Goal: Register for event/course

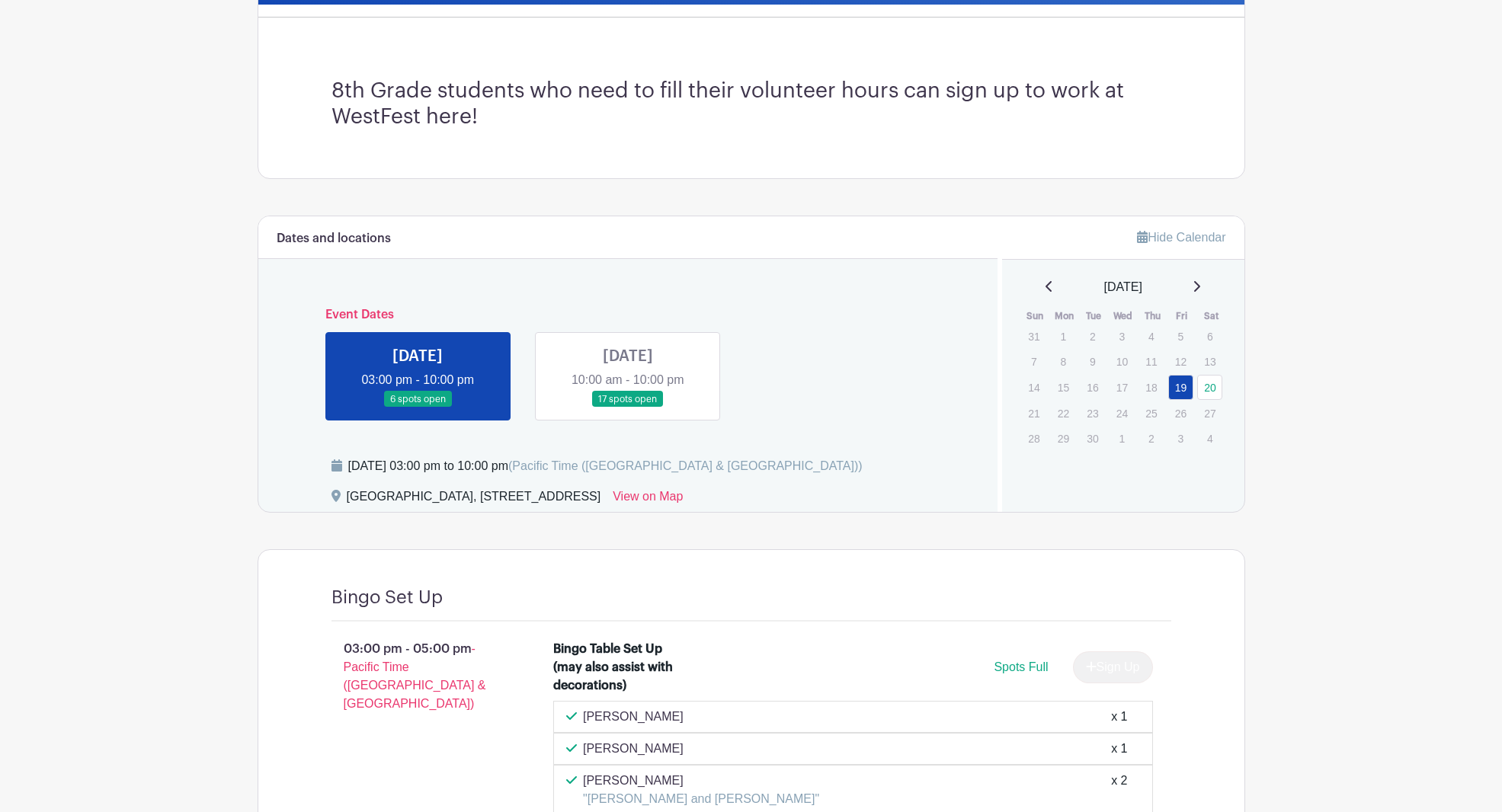
scroll to position [400, 0]
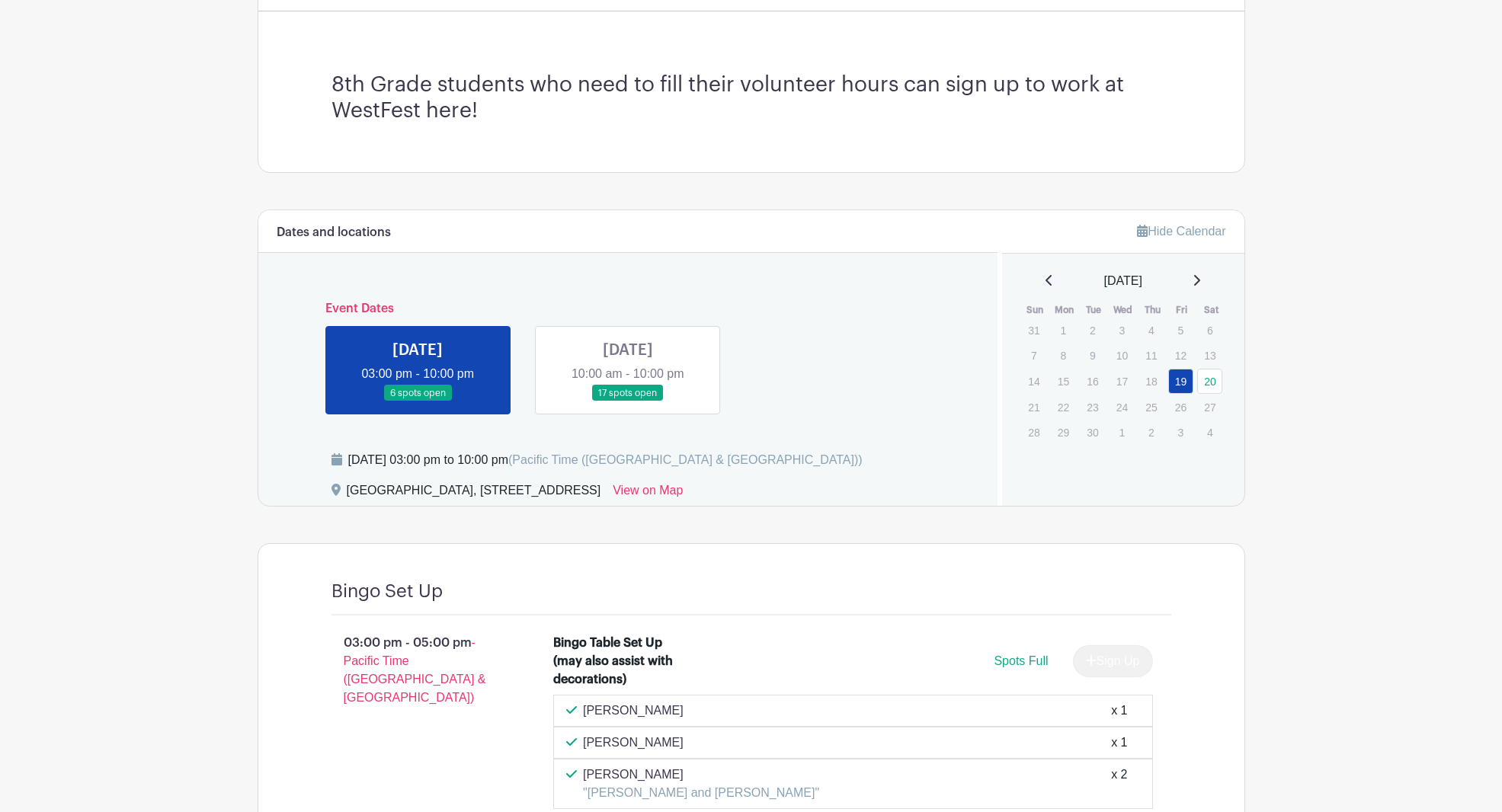
click at [628, 402] on link at bounding box center [628, 402] width 0 height 0
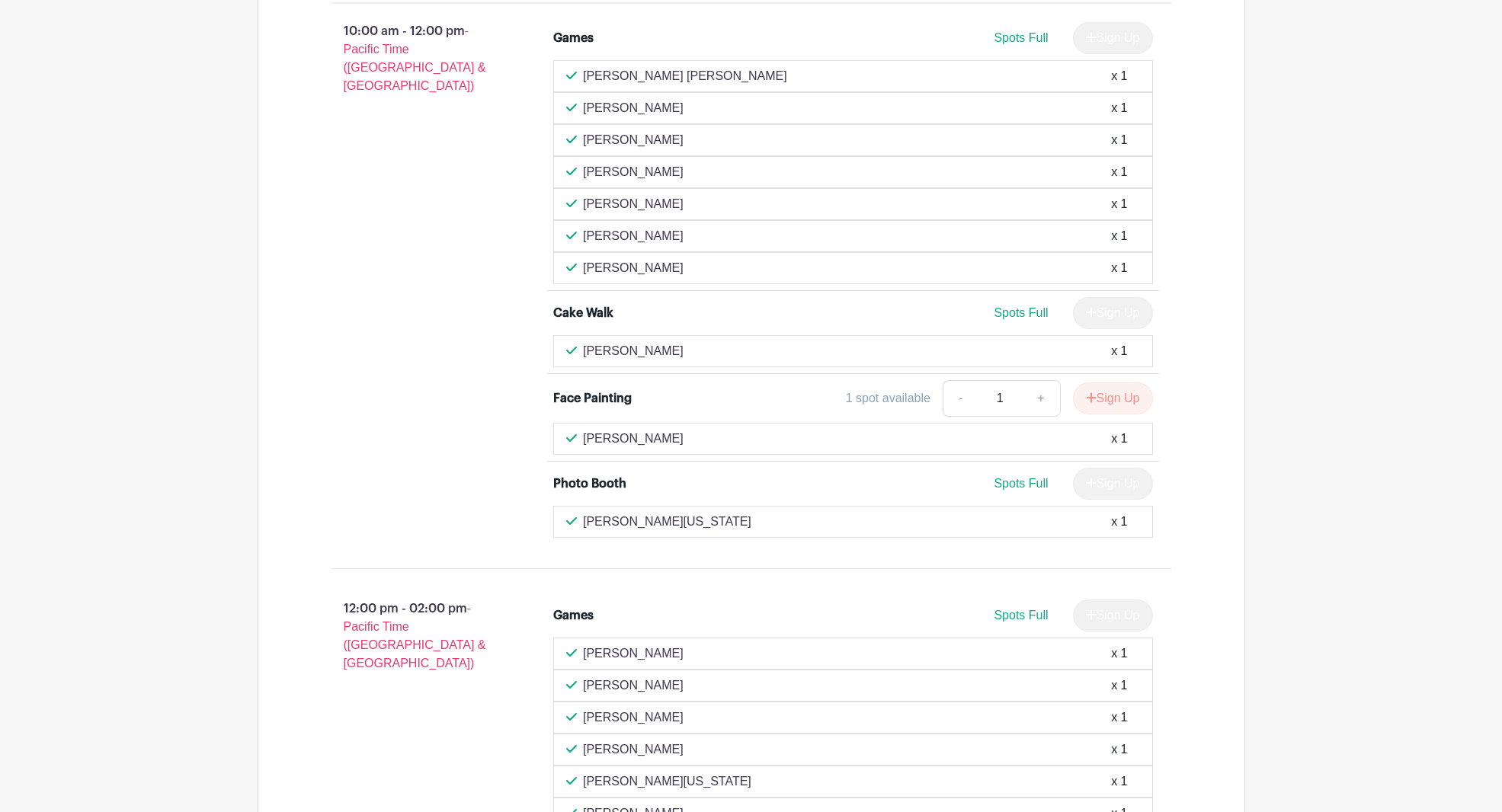
scroll to position [999, 0]
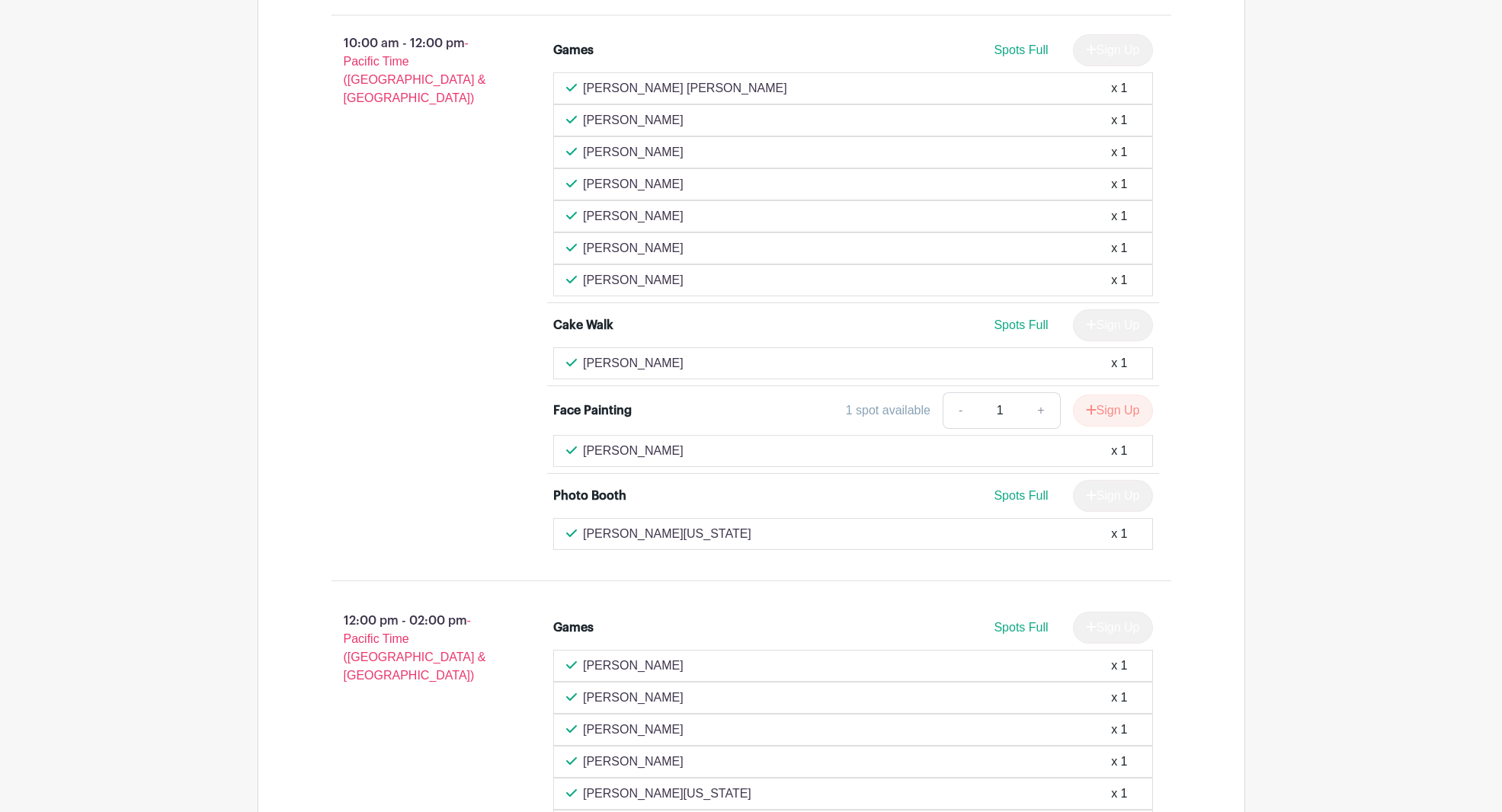
click at [1039, 410] on link "+" at bounding box center [1040, 410] width 38 height 37
click at [1091, 408] on icon "submit" at bounding box center [1091, 410] width 11 height 12
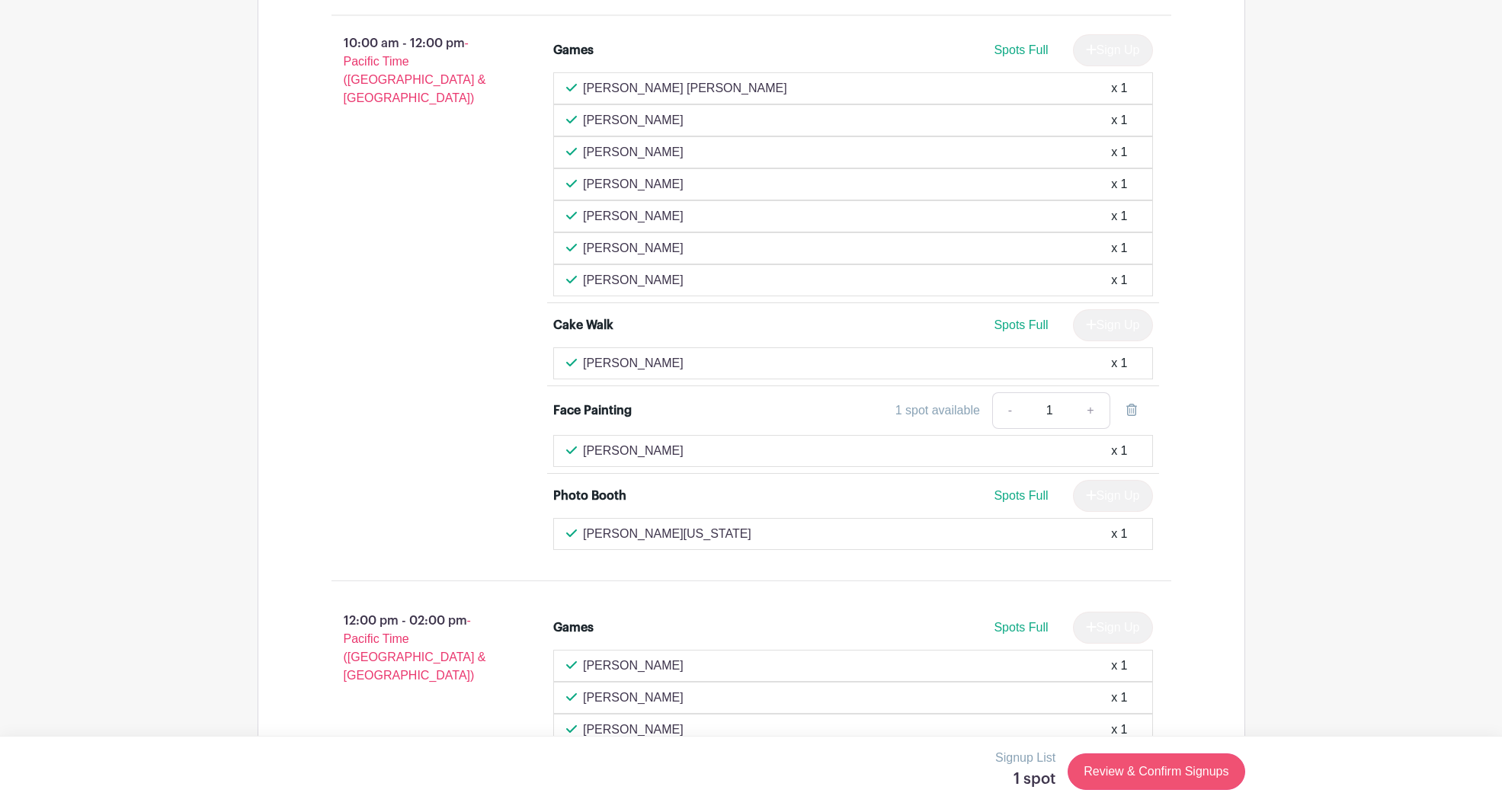
click at [1127, 768] on link "Review & Confirm Signups" at bounding box center [1156, 771] width 177 height 37
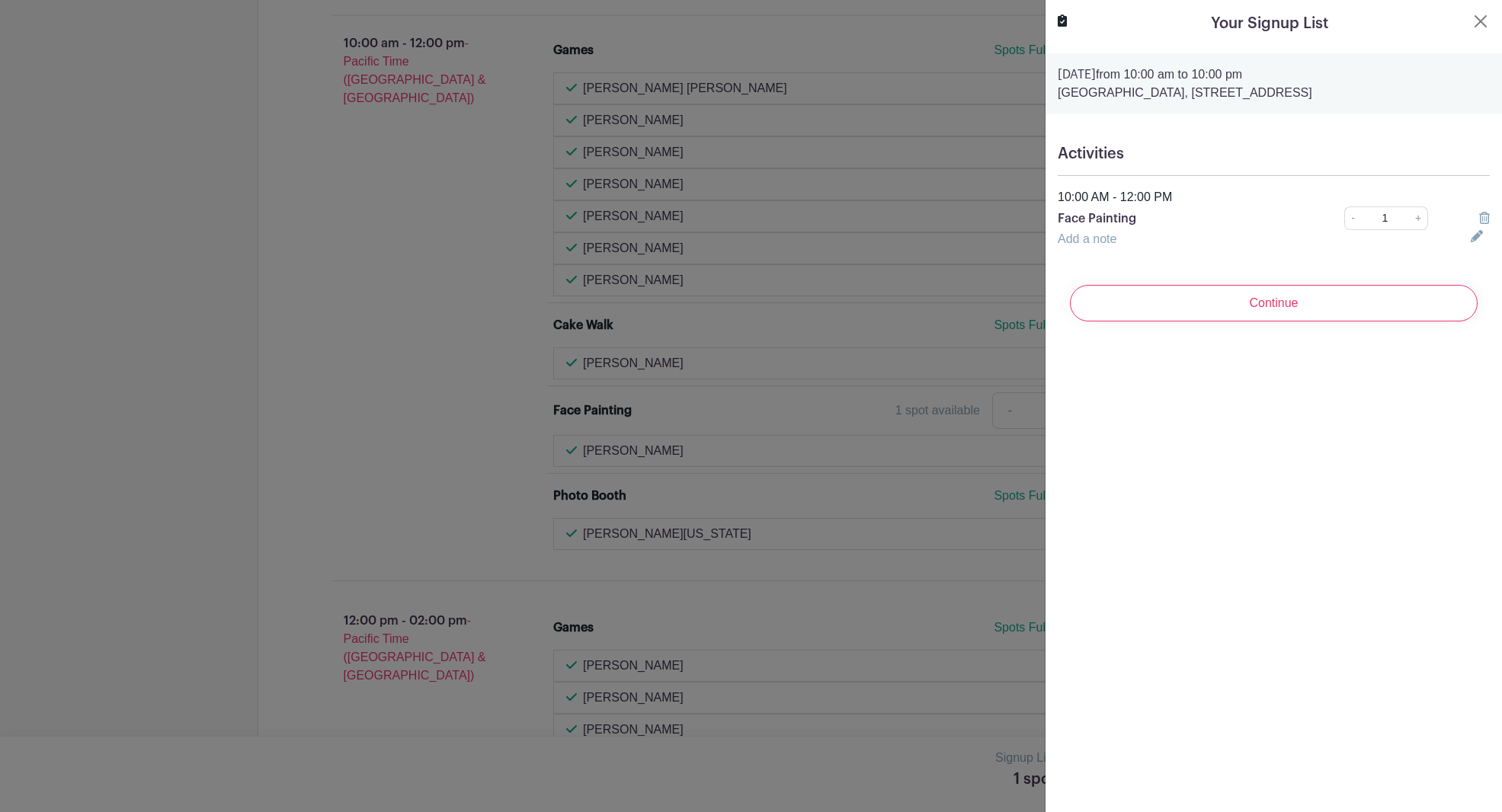
click at [1476, 233] on icon at bounding box center [1476, 236] width 12 height 12
click at [1346, 247] on input "text" at bounding box center [1255, 248] width 394 height 37
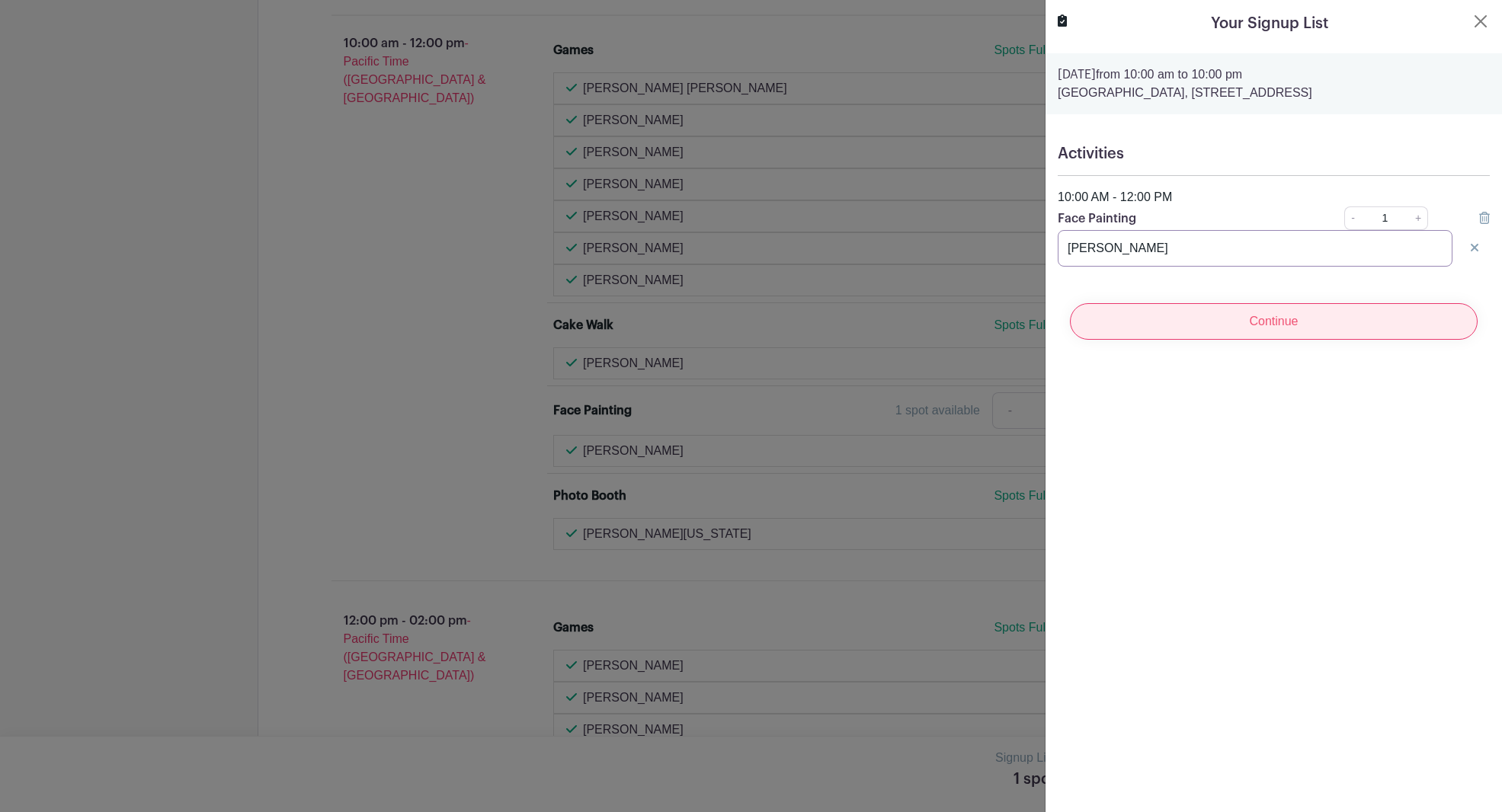
type input "[PERSON_NAME]"
click at [1294, 320] on input "Continue" at bounding box center [1273, 321] width 407 height 37
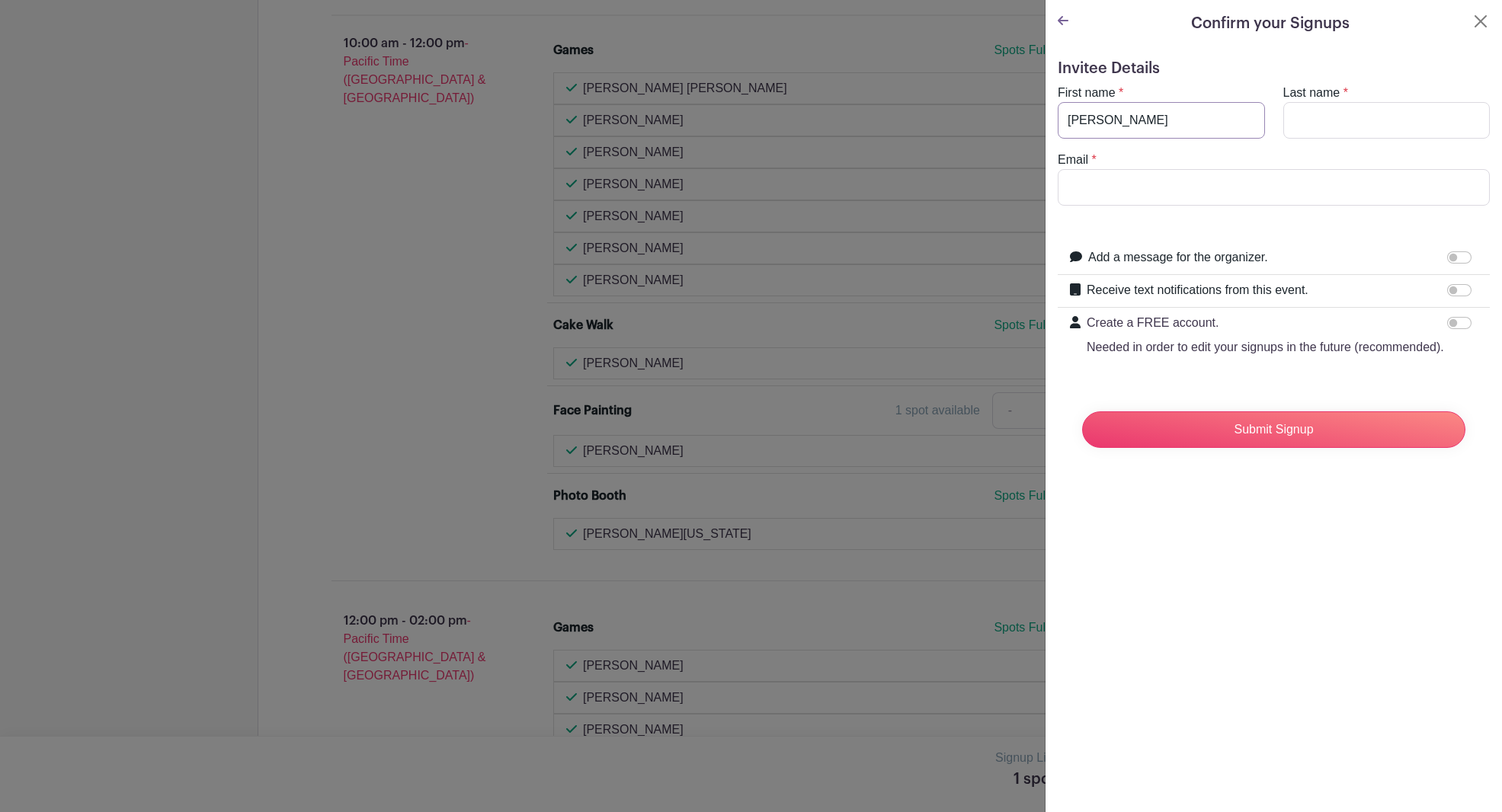
type input "[PERSON_NAME]"
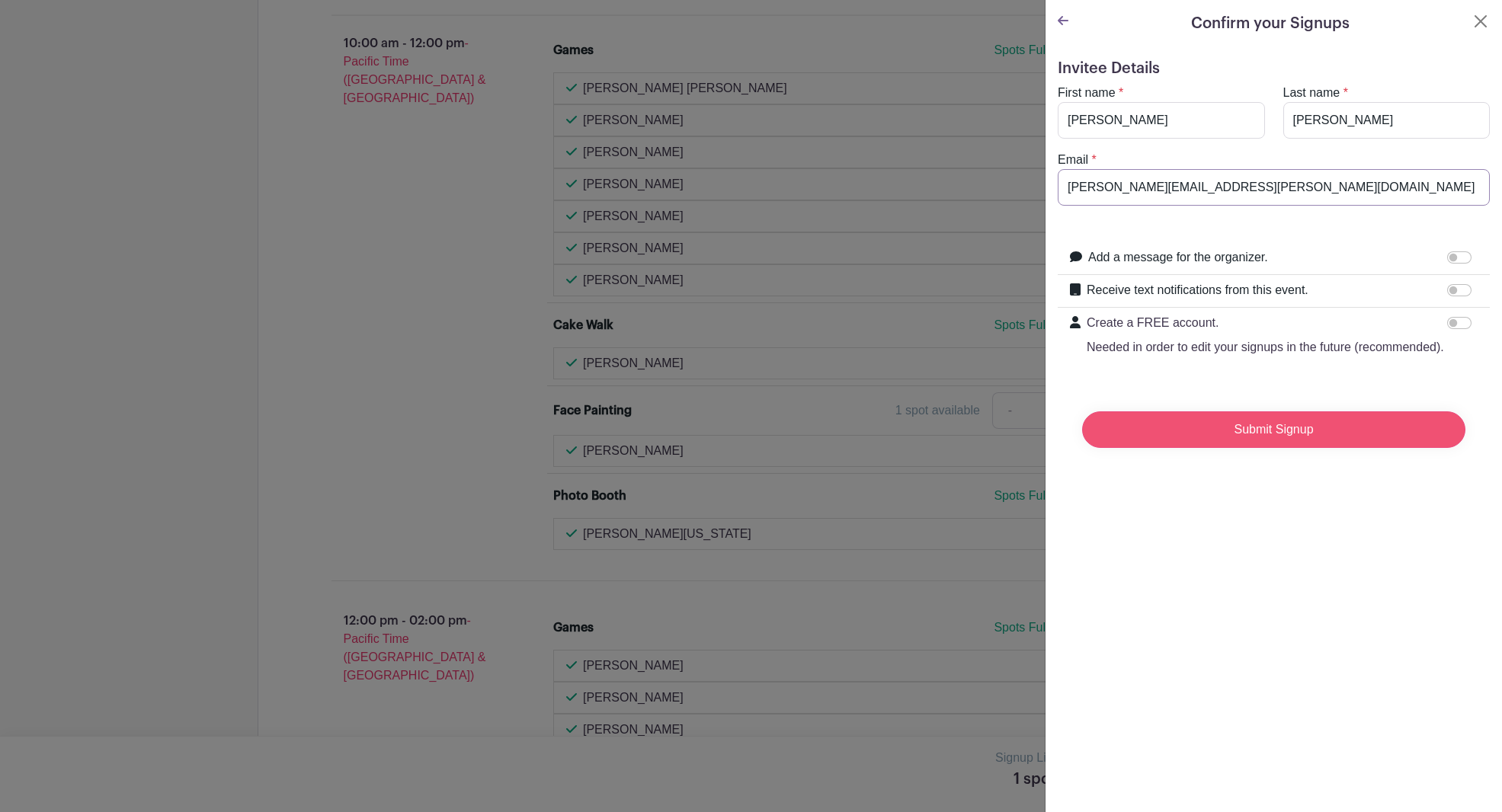
type input "[PERSON_NAME][EMAIL_ADDRESS][PERSON_NAME][DOMAIN_NAME]"
click at [1275, 429] on input "Submit Signup" at bounding box center [1273, 429] width 383 height 37
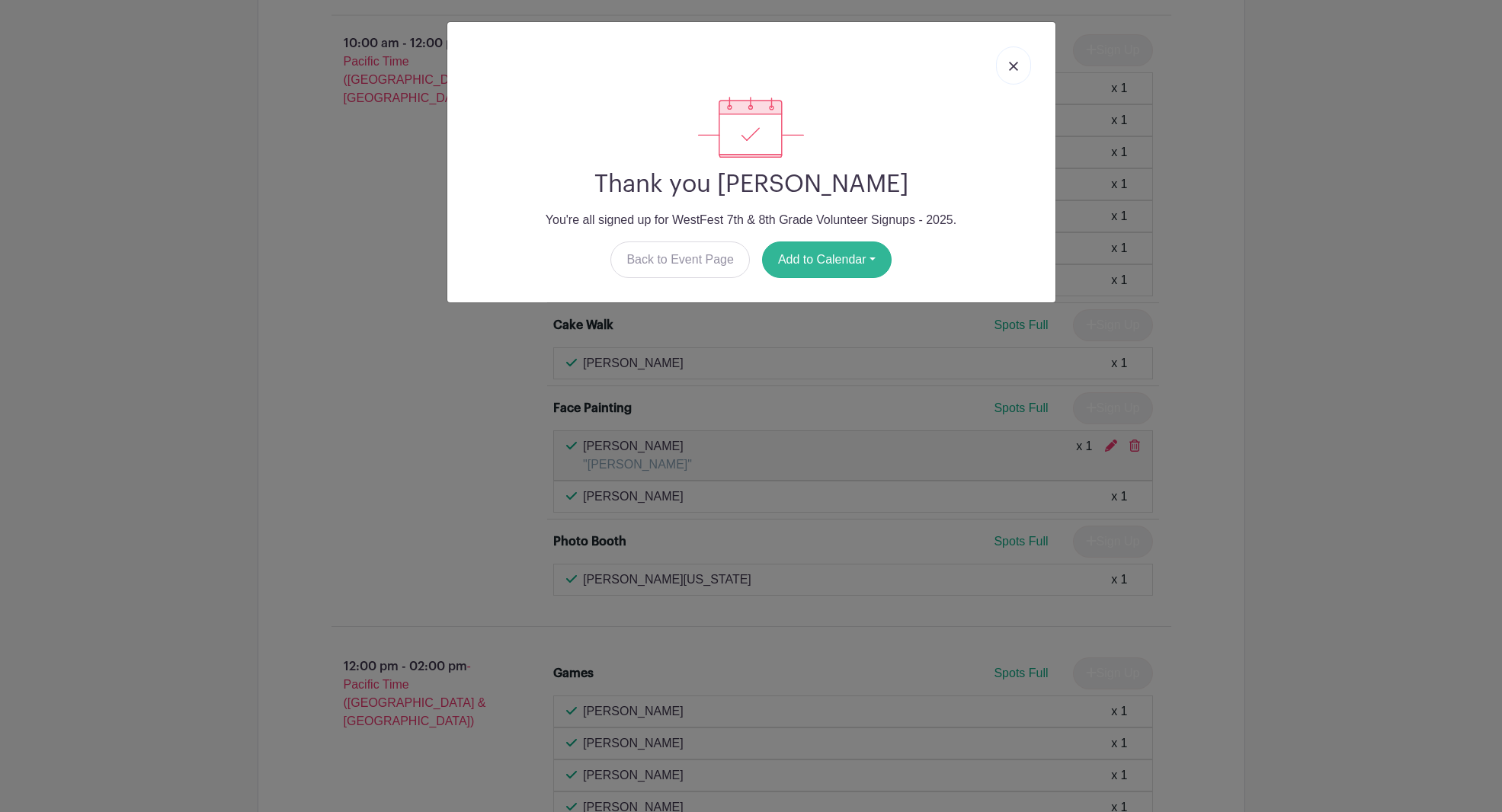
click at [850, 263] on button "Add to Calendar" at bounding box center [827, 260] width 130 height 37
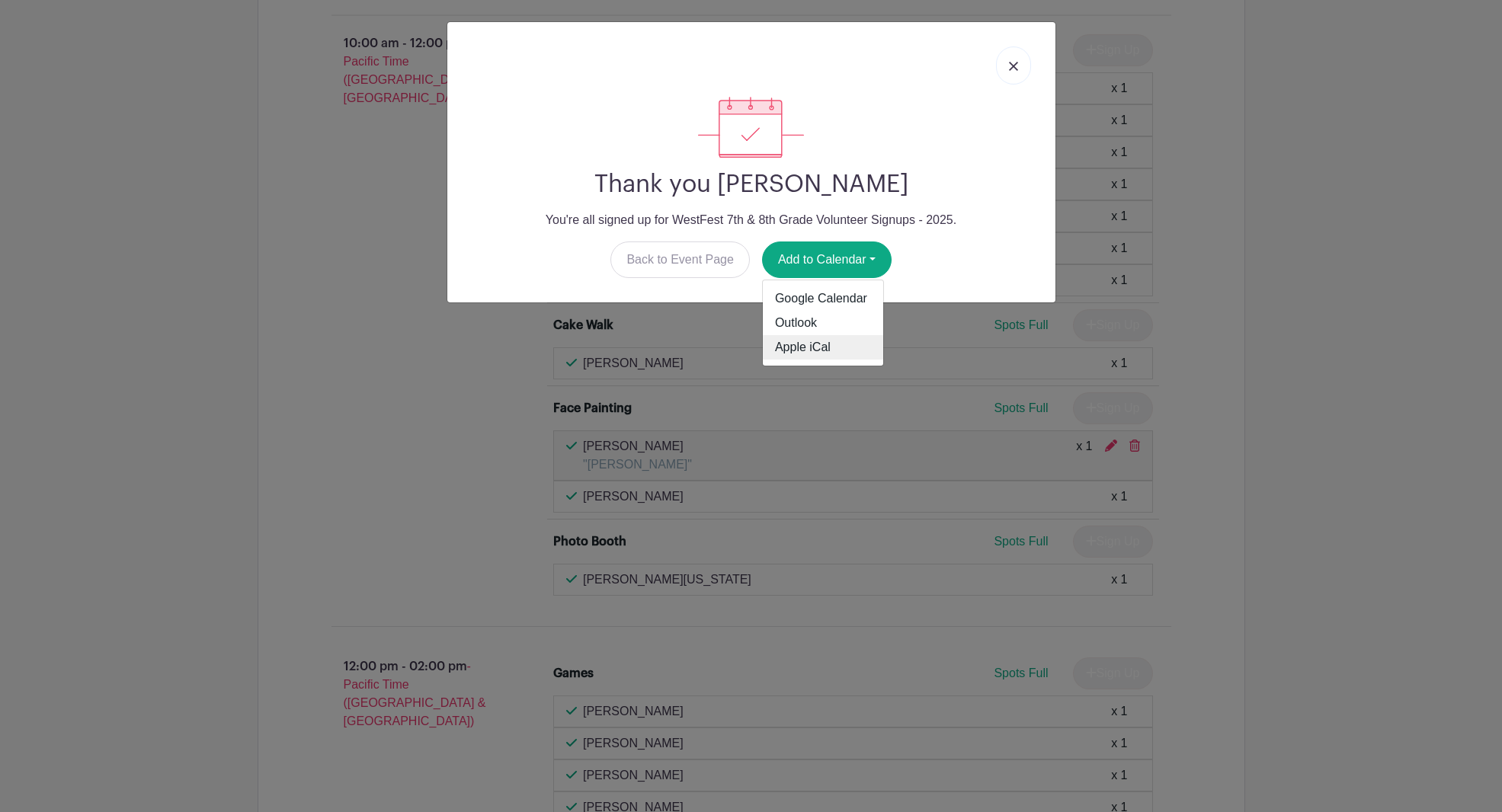
click at [835, 345] on link "Apple iCal" at bounding box center [823, 347] width 120 height 24
click at [1010, 62] on img at bounding box center [1013, 66] width 9 height 9
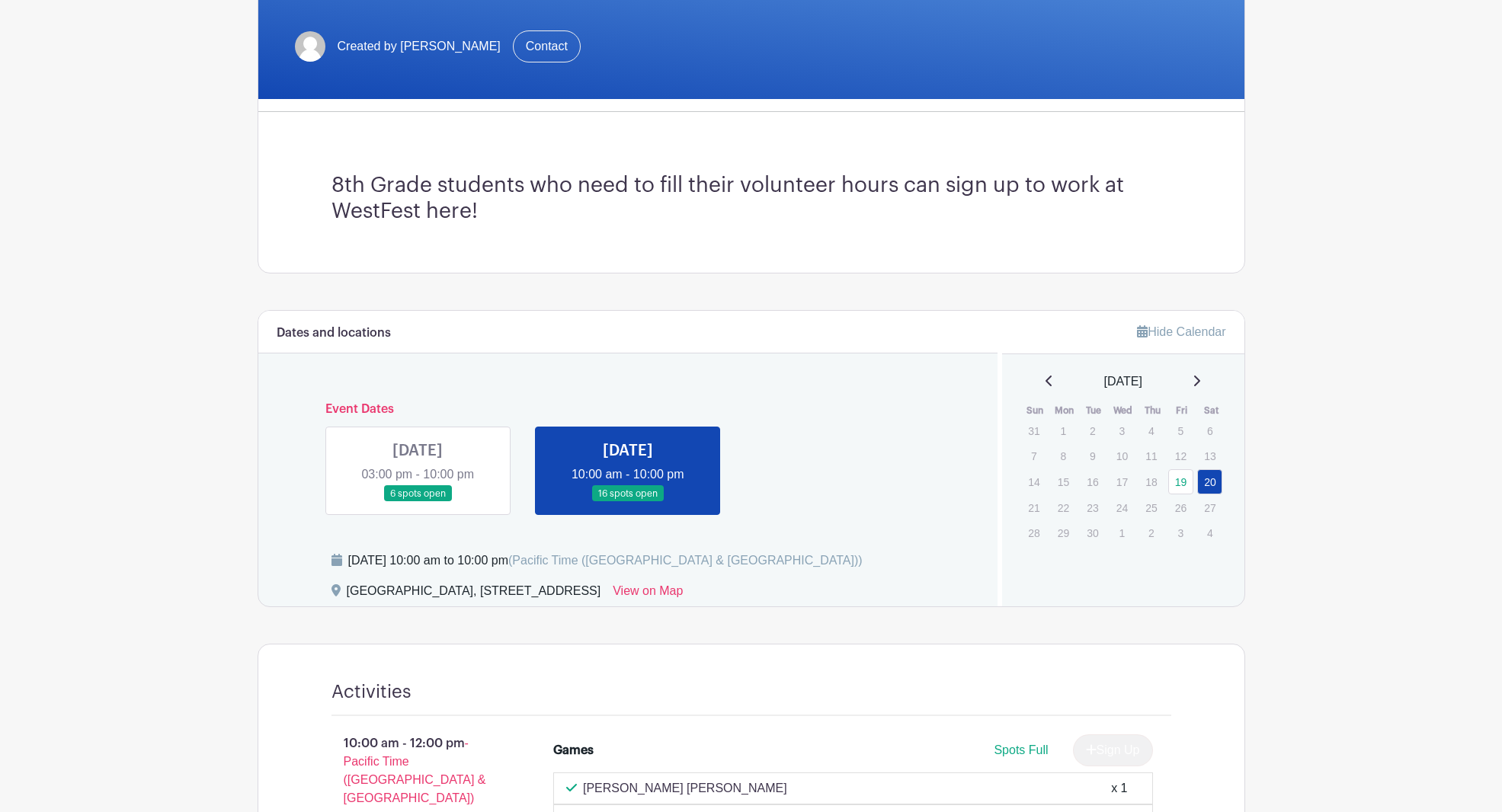
scroll to position [317, 0]
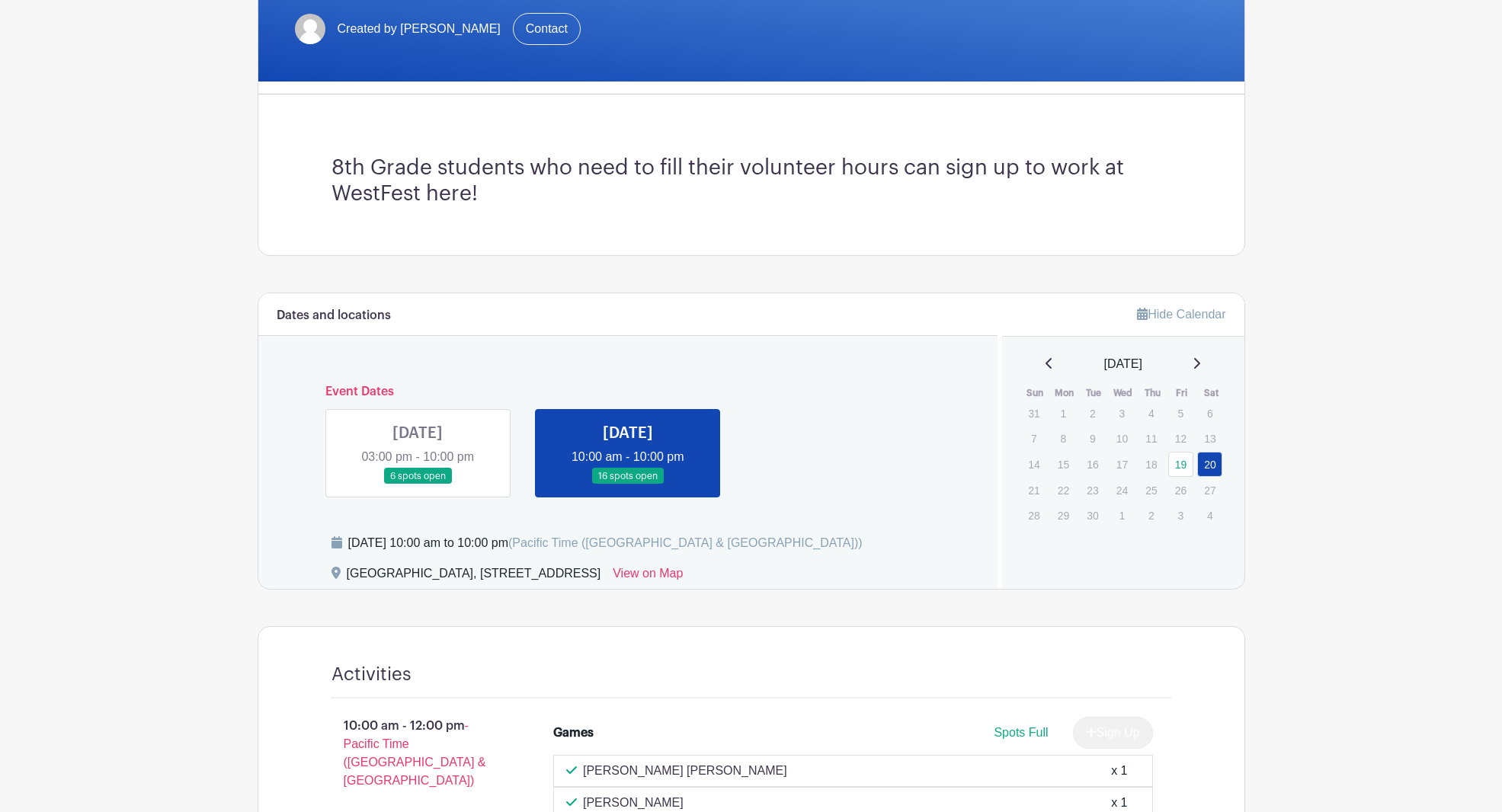
click at [903, 526] on div "Dates and locations Event Dates [DATE] 03:00 pm - 10:00 pm 6 spots open [DATE] …" at bounding box center [628, 440] width 740 height 294
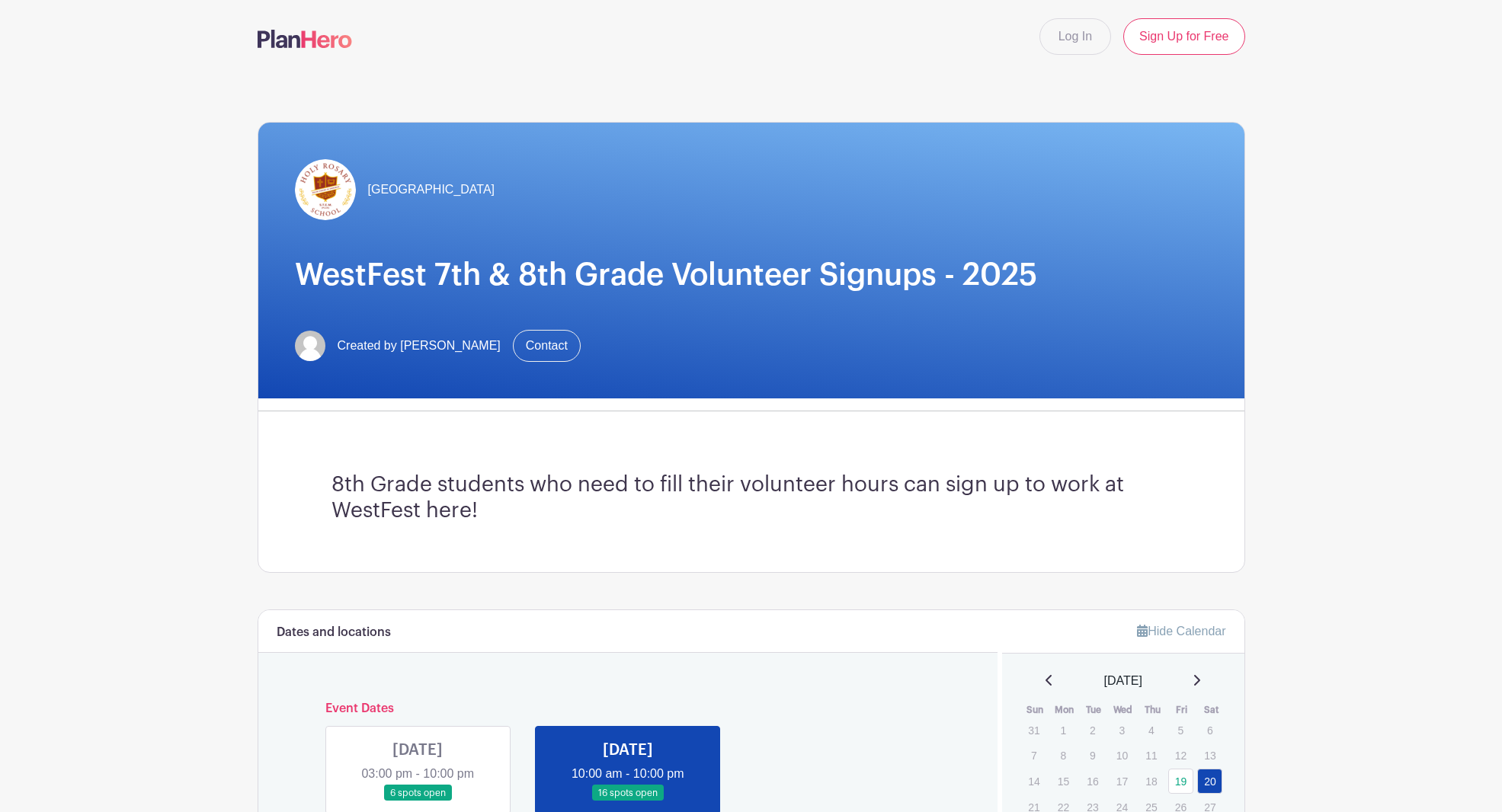
scroll to position [0, 0]
